Goal: Book appointment/travel/reservation

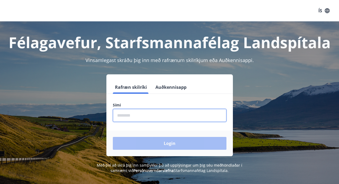
click at [155, 120] on input "phone" at bounding box center [170, 115] width 114 height 13
type input "********"
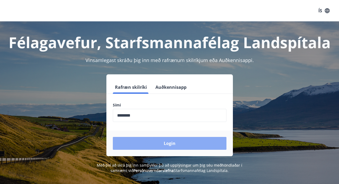
click at [177, 142] on button "Login" at bounding box center [170, 143] width 114 height 13
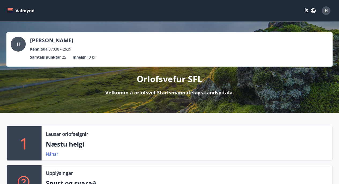
click at [8, 9] on icon "menu" at bounding box center [10, 10] width 5 height 5
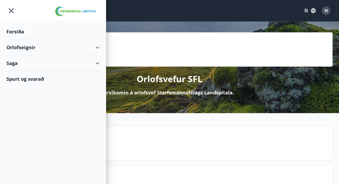
click at [22, 48] on div "Orlofseignir" at bounding box center [52, 48] width 93 height 16
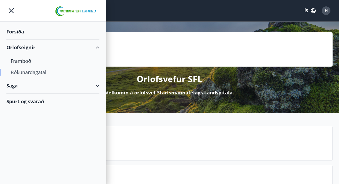
click at [24, 72] on div "Bókunardagatal" at bounding box center [53, 72] width 84 height 11
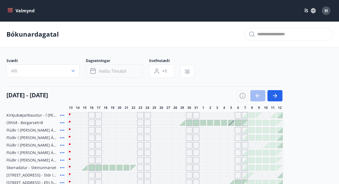
click at [125, 69] on span "Veldu tímabil" at bounding box center [112, 71] width 27 height 6
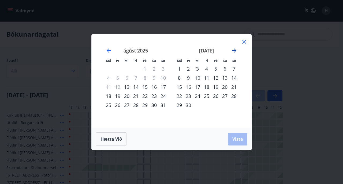
click at [235, 52] on icon "Move forward to switch to the next month." at bounding box center [234, 50] width 6 height 6
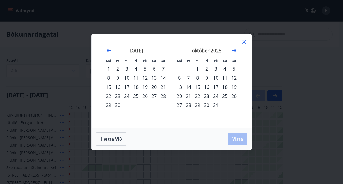
click at [216, 95] on div "24" at bounding box center [215, 96] width 9 height 9
click at [190, 106] on div "28" at bounding box center [188, 105] width 9 height 9
click at [237, 144] on button "Vista" at bounding box center [237, 139] width 19 height 13
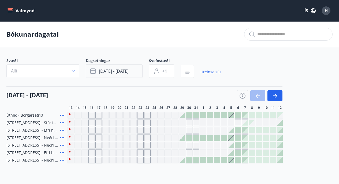
click at [123, 69] on span "[DATE] - [DATE]" at bounding box center [114, 71] width 30 height 6
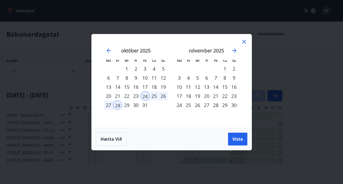
click at [242, 40] on icon at bounding box center [244, 42] width 6 height 6
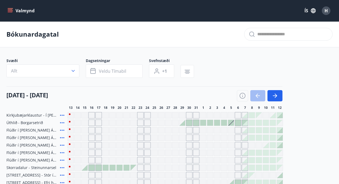
click at [9, 11] on icon "menu" at bounding box center [10, 10] width 5 height 5
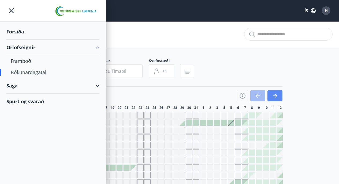
drag, startPoint x: 36, startPoint y: 72, endPoint x: 272, endPoint y: 98, distance: 237.3
click at [36, 72] on div "Bókunardagatal" at bounding box center [53, 72] width 84 height 11
click at [35, 72] on div "Bókunardagatal" at bounding box center [53, 72] width 84 height 11
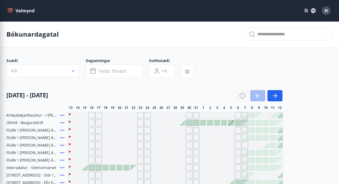
click at [306, 72] on div "Svæði Allt Dagsetningar Veldu tímabil Svefnstæði +1" at bounding box center [169, 69] width 326 height 22
click at [278, 98] on icon "button" at bounding box center [275, 96] width 6 height 6
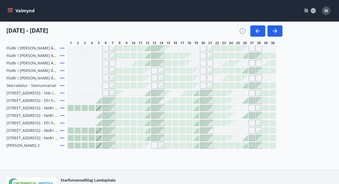
scroll to position [74, 0]
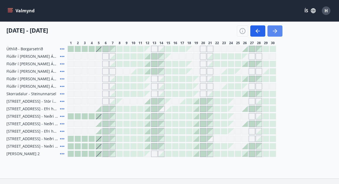
click at [278, 33] on icon "button" at bounding box center [275, 31] width 6 height 6
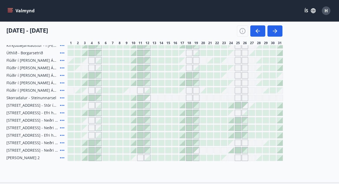
scroll to position [0, 0]
